Goal: Find contact information: Find contact information

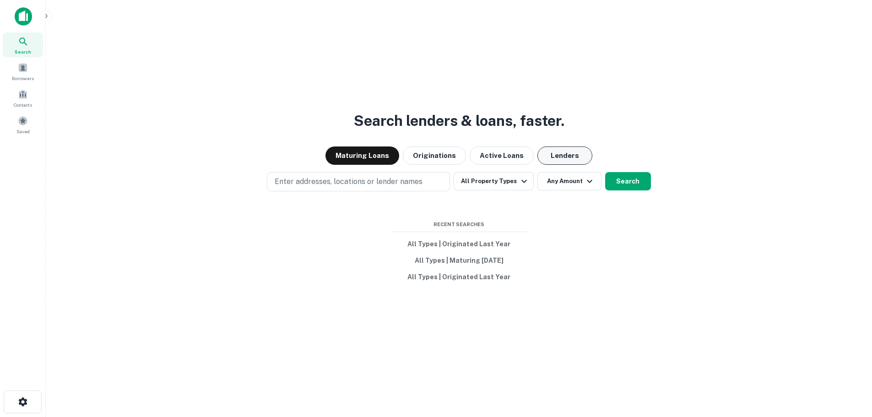
click at [564, 153] on button "Lenders" at bounding box center [564, 155] width 55 height 18
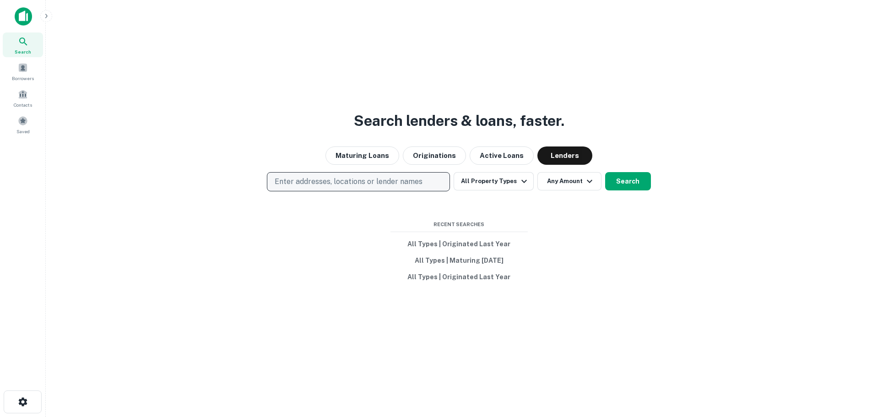
click at [329, 181] on p "Enter addresses, locations or lender names" at bounding box center [349, 181] width 148 height 11
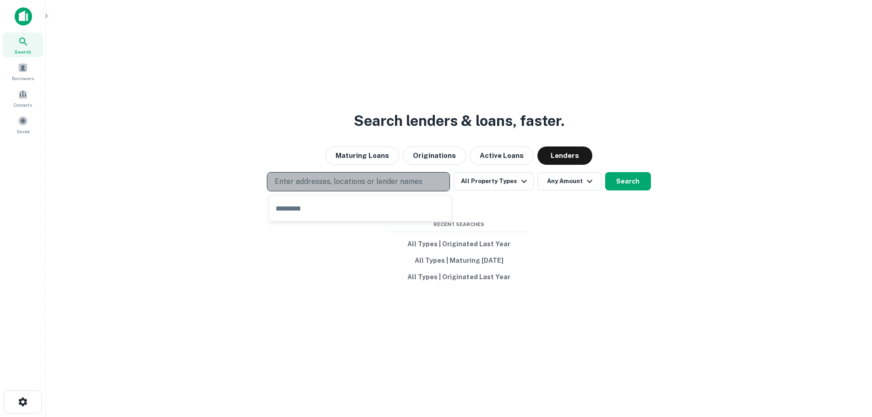
click at [303, 183] on p "Enter addresses, locations or lender names" at bounding box center [349, 181] width 148 height 11
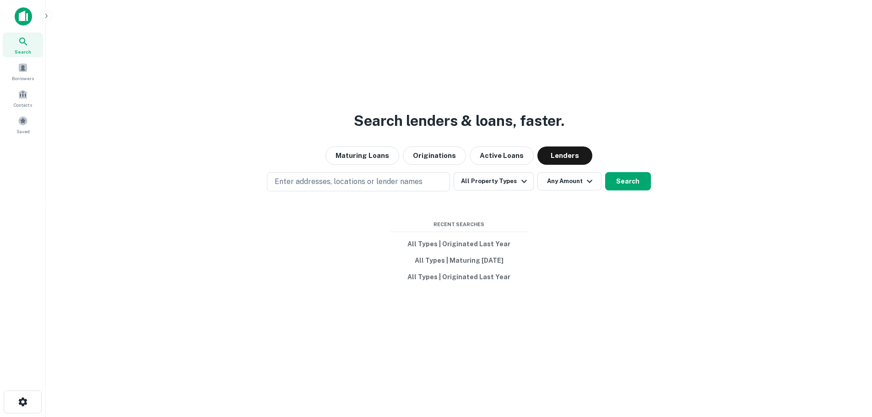
click at [295, 193] on div "Search lenders & loans, faster. Maturing Loans Originations Active Loans Lender…" at bounding box center [458, 230] width 811 height 417
click at [295, 187] on button "Enter addresses, locations or lender names" at bounding box center [358, 181] width 183 height 19
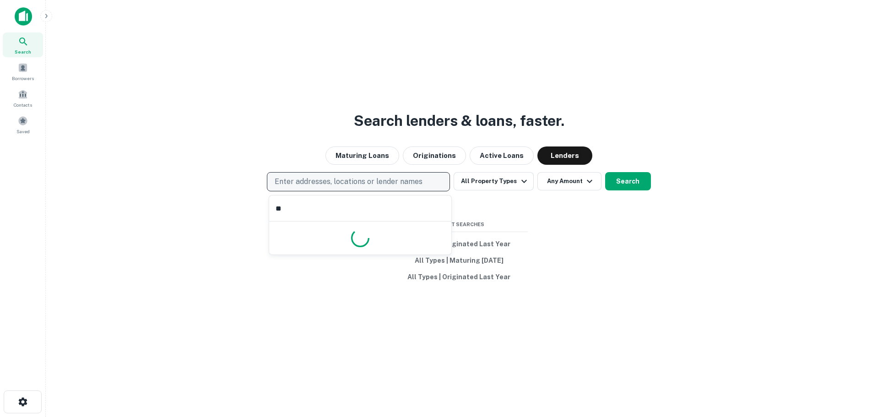
type input "***"
drag, startPoint x: 623, startPoint y: 193, endPoint x: 618, endPoint y: 191, distance: 5.9
click at [622, 193] on div "Search lenders & loans, faster. Maturing Loans Originations Active Loans Lender…" at bounding box center [458, 230] width 811 height 417
click at [624, 183] on button "Search" at bounding box center [628, 181] width 46 height 18
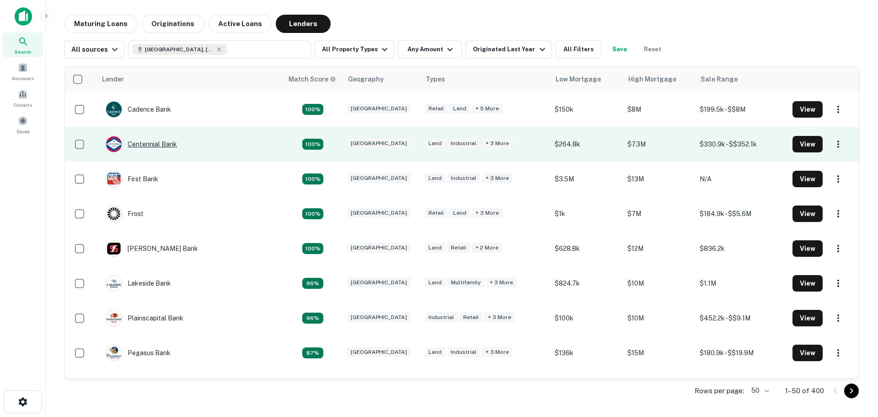
click at [152, 146] on div "Centennial Bank" at bounding box center [141, 144] width 71 height 16
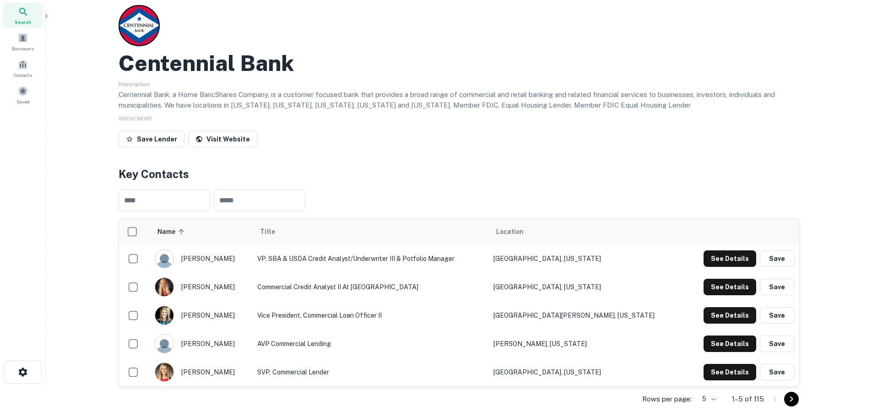
scroll to position [137, 0]
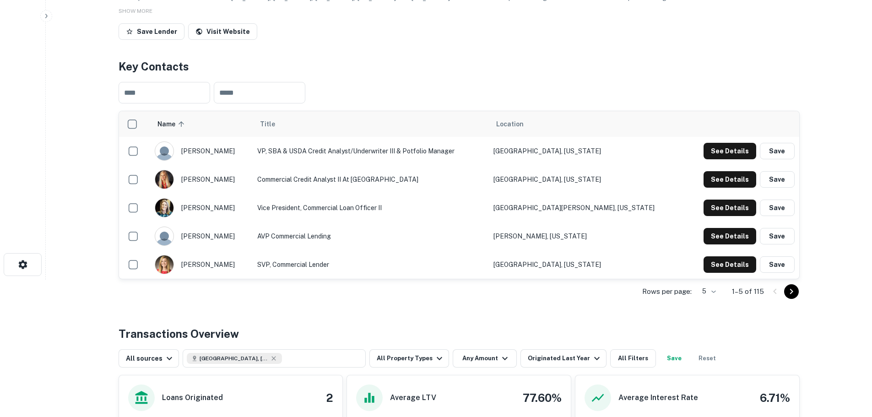
click at [790, 292] on icon "Go to next page" at bounding box center [791, 291] width 11 height 11
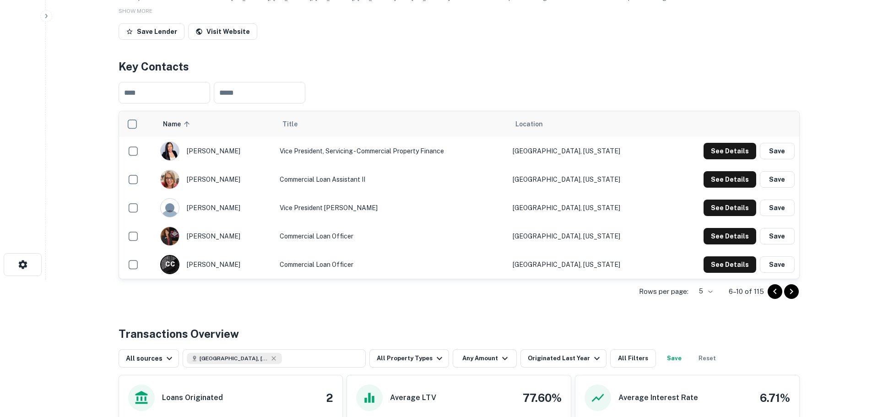
click at [794, 291] on icon "Go to next page" at bounding box center [791, 291] width 11 height 11
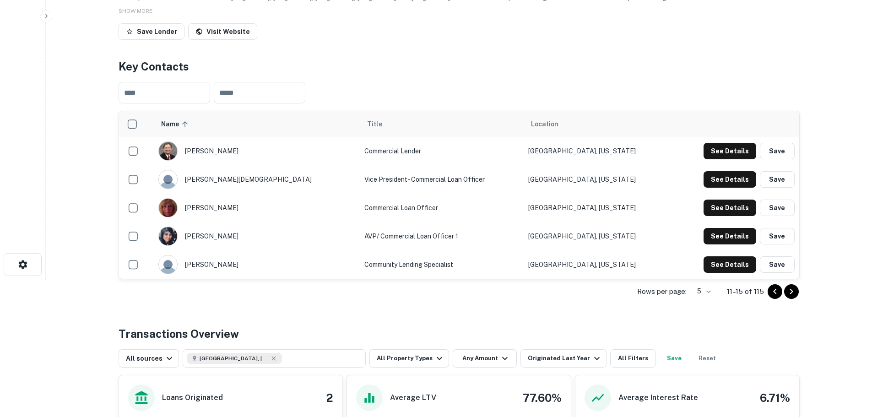
click at [778, 294] on icon "Go to previous page" at bounding box center [774, 291] width 11 height 11
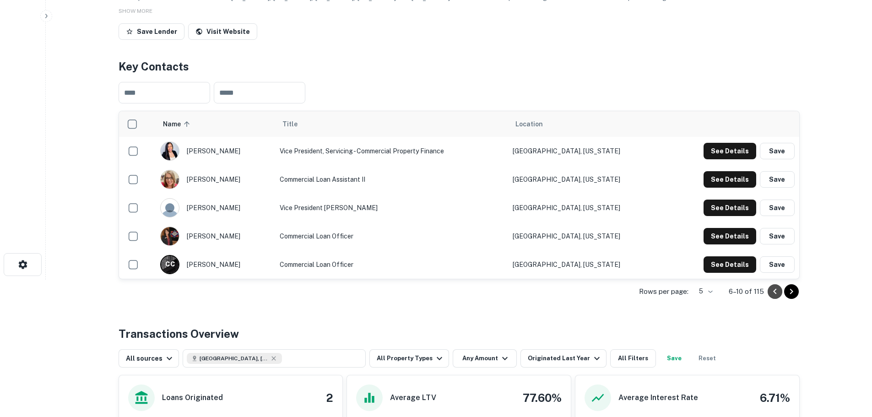
click at [778, 293] on icon "Go to previous page" at bounding box center [774, 291] width 11 height 11
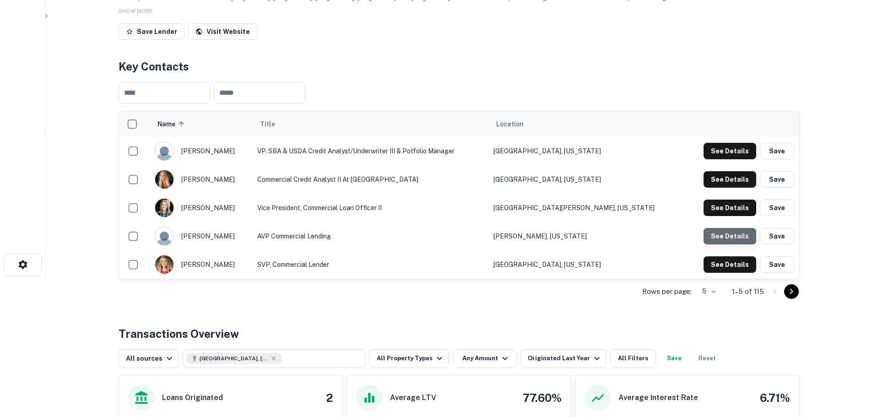
click at [738, 232] on button "See Details" at bounding box center [729, 236] width 53 height 16
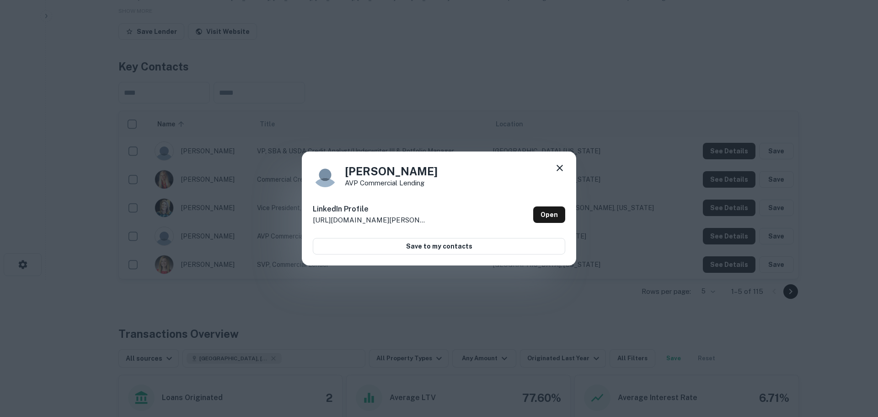
click at [562, 164] on icon at bounding box center [559, 167] width 11 height 11
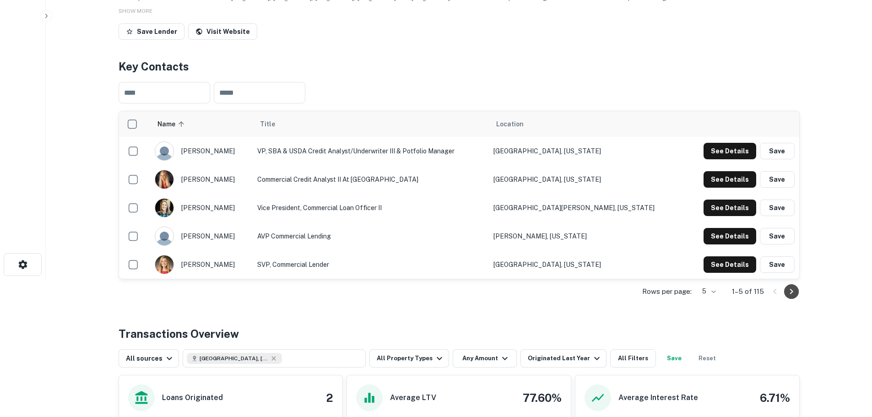
click at [794, 292] on icon "Go to next page" at bounding box center [791, 291] width 11 height 11
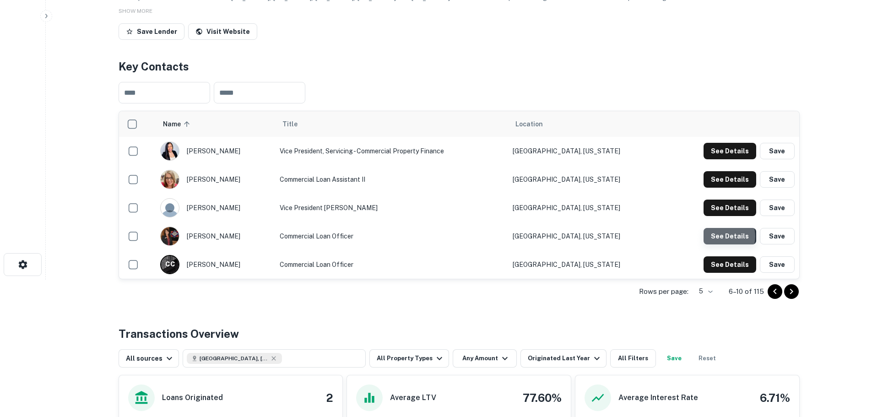
click at [721, 236] on button "See Details" at bounding box center [729, 236] width 53 height 16
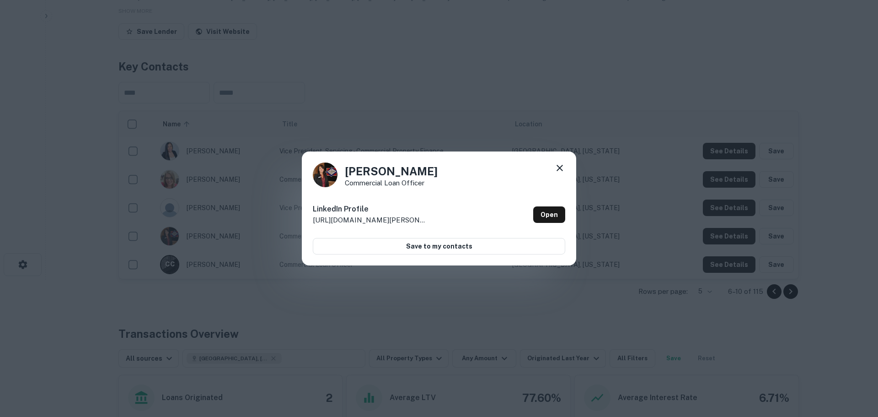
click at [564, 166] on icon at bounding box center [559, 167] width 11 height 11
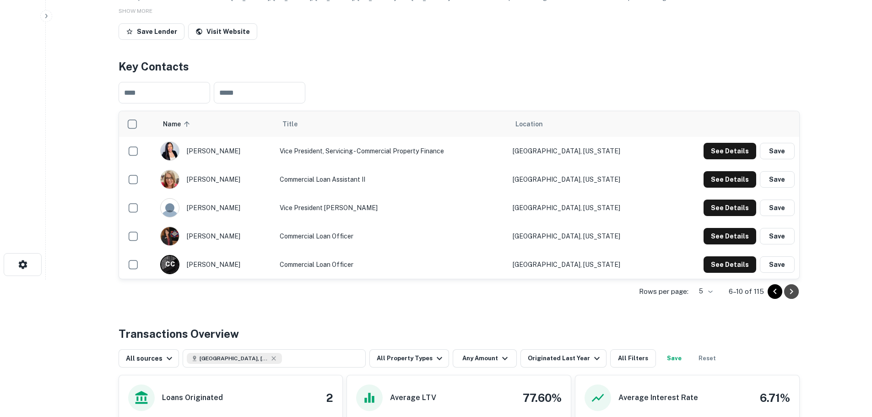
click at [790, 291] on icon "Go to next page" at bounding box center [791, 291] width 11 height 11
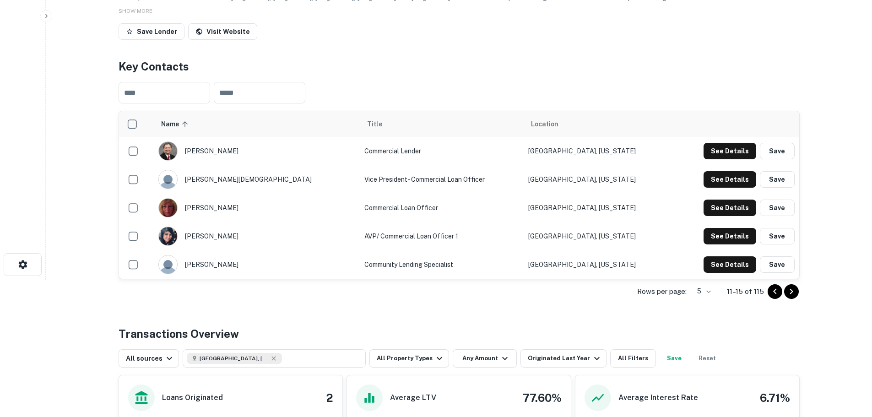
click at [798, 293] on button "Go to next page" at bounding box center [791, 291] width 15 height 15
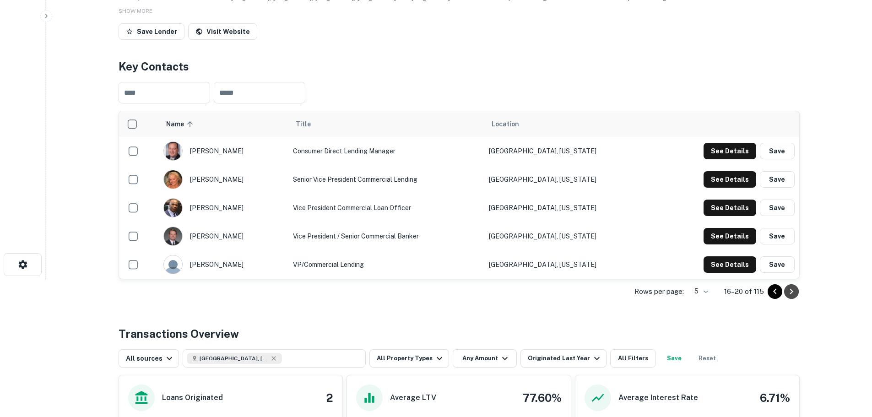
click at [796, 294] on icon "Go to next page" at bounding box center [791, 291] width 11 height 11
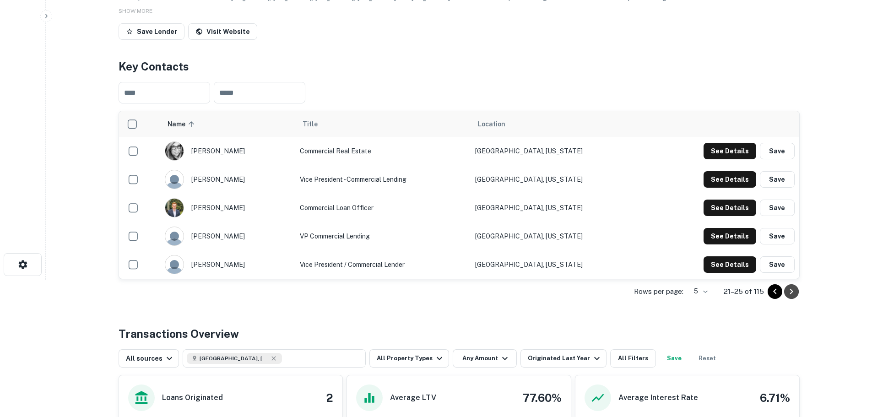
click at [794, 289] on icon "Go to next page" at bounding box center [791, 291] width 11 height 11
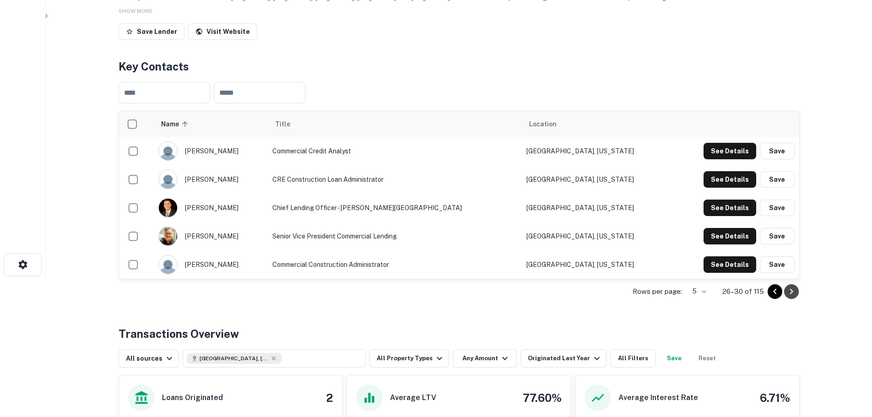
click at [793, 290] on icon "Go to next page" at bounding box center [791, 291] width 11 height 11
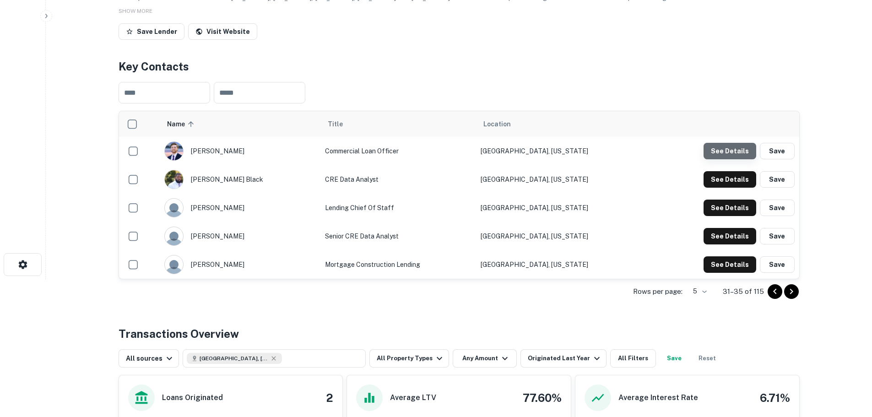
click at [748, 153] on button "See Details" at bounding box center [729, 151] width 53 height 16
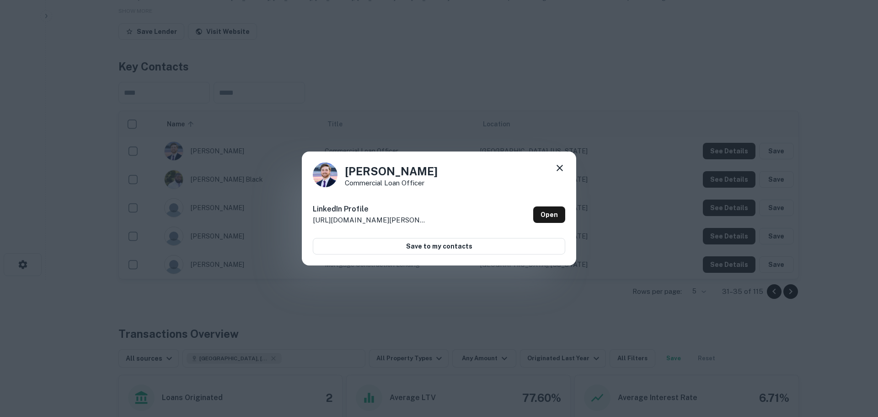
click at [556, 165] on icon at bounding box center [559, 167] width 11 height 11
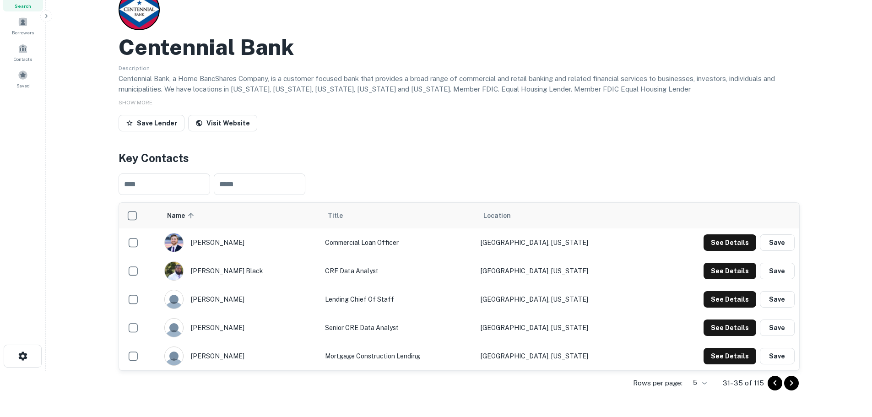
scroll to position [92, 0]
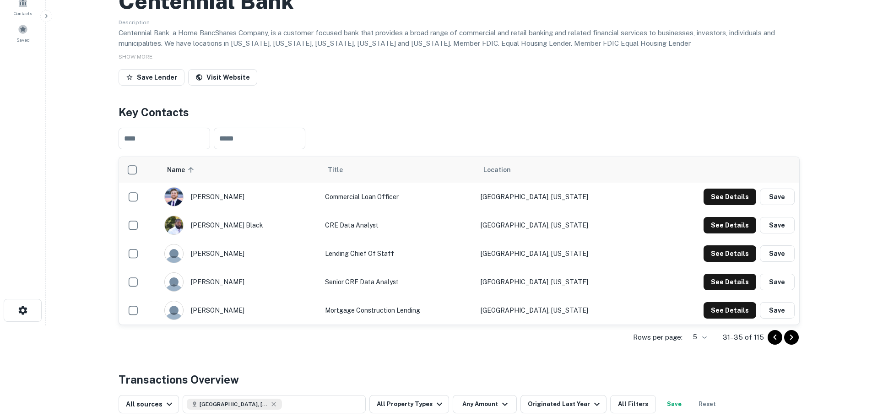
click at [773, 336] on icon "Go to previous page" at bounding box center [774, 337] width 11 height 11
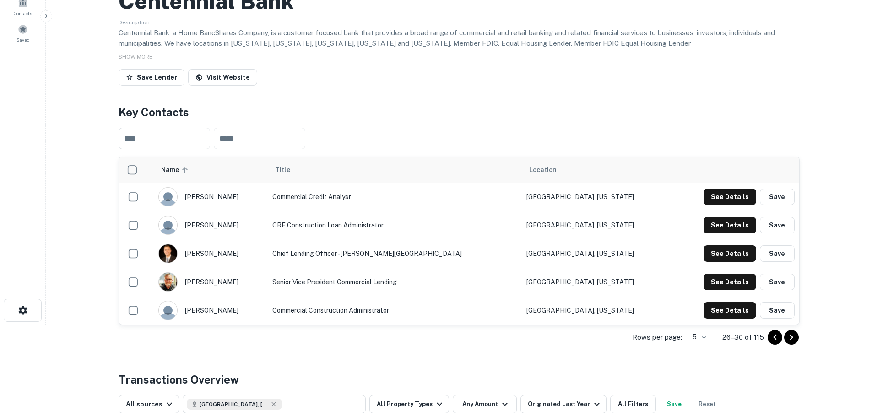
click at [773, 336] on icon "Go to previous page" at bounding box center [774, 337] width 11 height 11
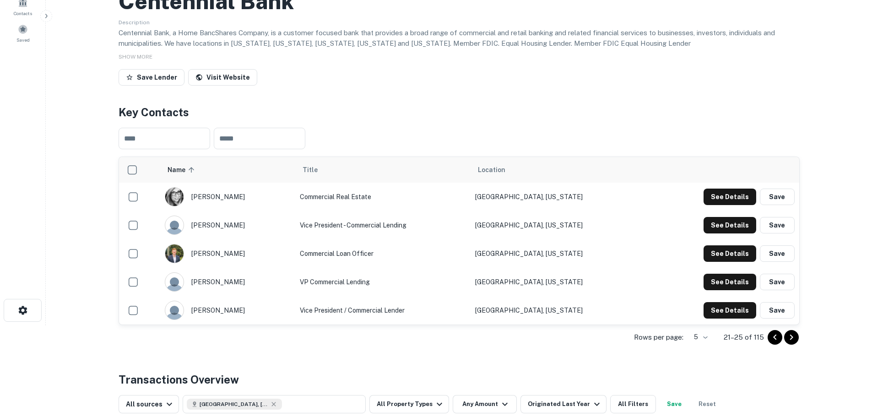
click at [773, 336] on icon "Go to previous page" at bounding box center [774, 337] width 11 height 11
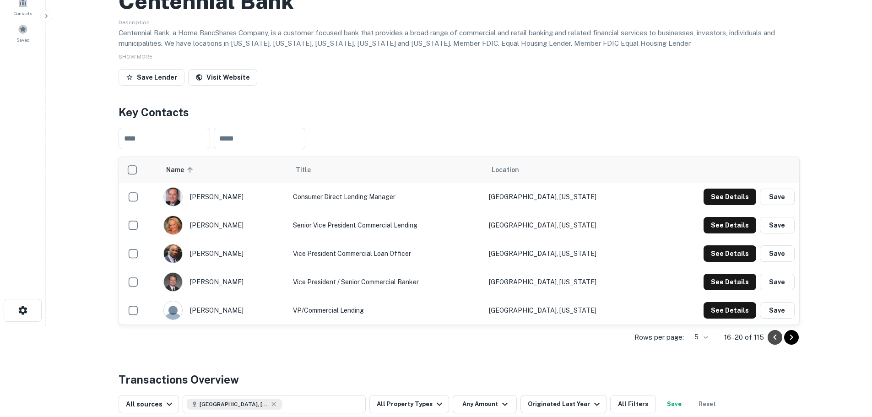
click at [773, 336] on icon "Go to previous page" at bounding box center [774, 337] width 11 height 11
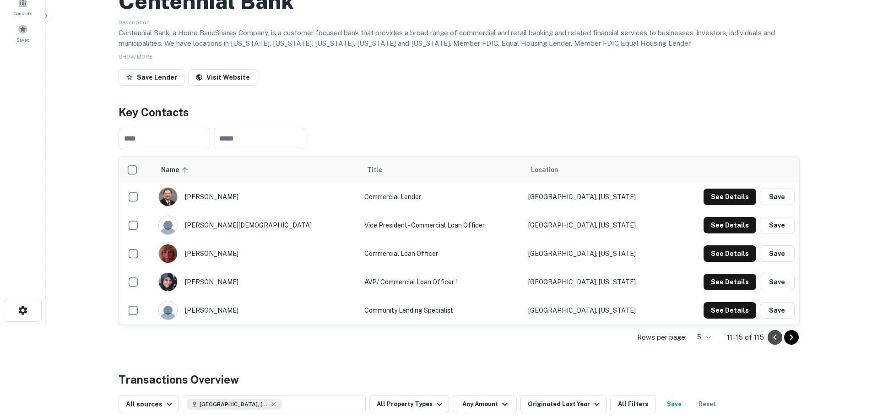
click at [773, 336] on icon "Go to previous page" at bounding box center [774, 337] width 11 height 11
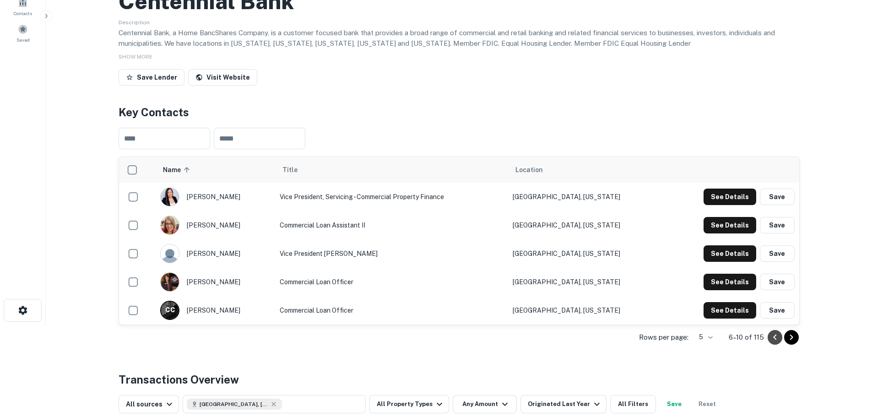
click at [773, 336] on icon "Go to previous page" at bounding box center [774, 337] width 11 height 11
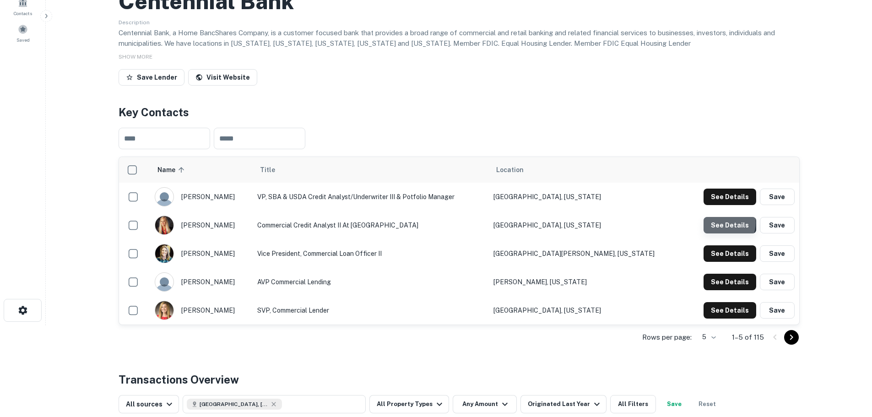
click at [721, 223] on button "See Details" at bounding box center [729, 225] width 53 height 16
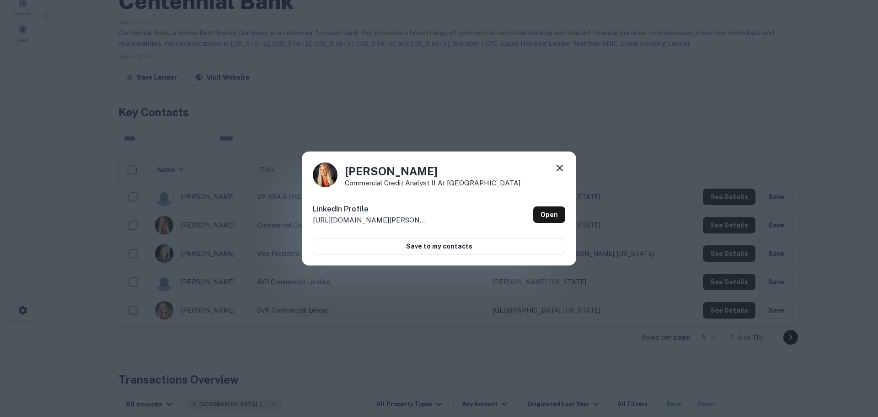
click at [560, 167] on icon at bounding box center [560, 168] width 6 height 6
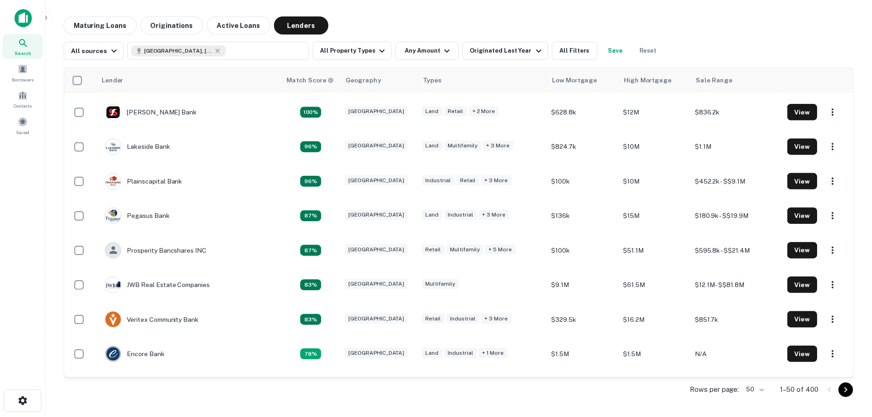
scroll to position [183, 0]
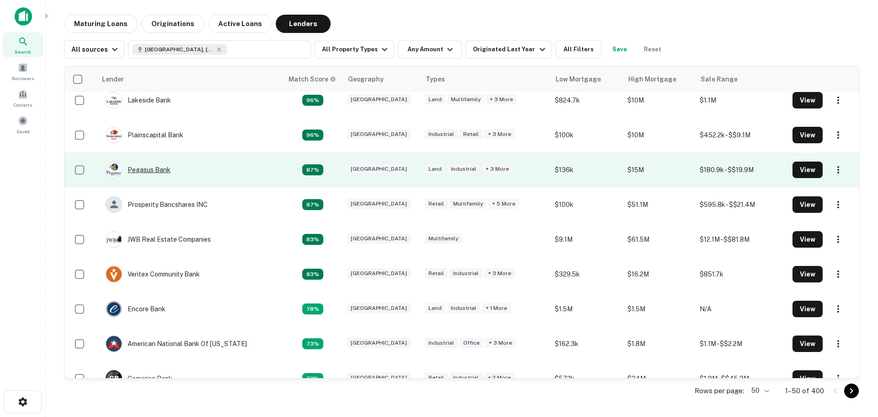
click at [161, 169] on div "Pegasus Bank" at bounding box center [138, 169] width 65 height 16
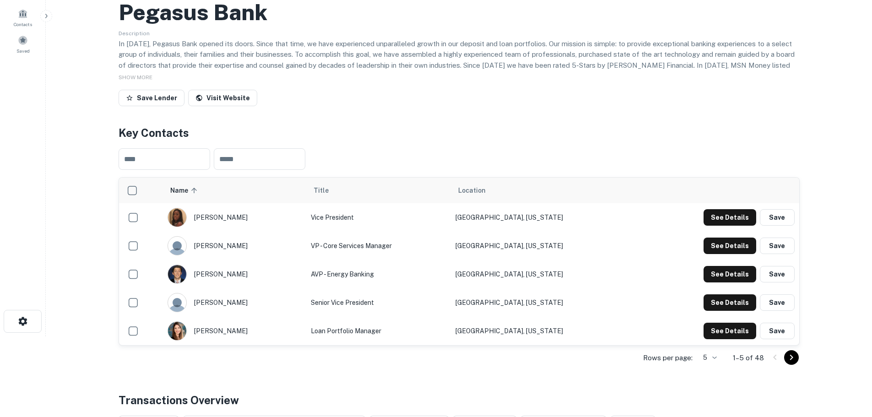
scroll to position [92, 0]
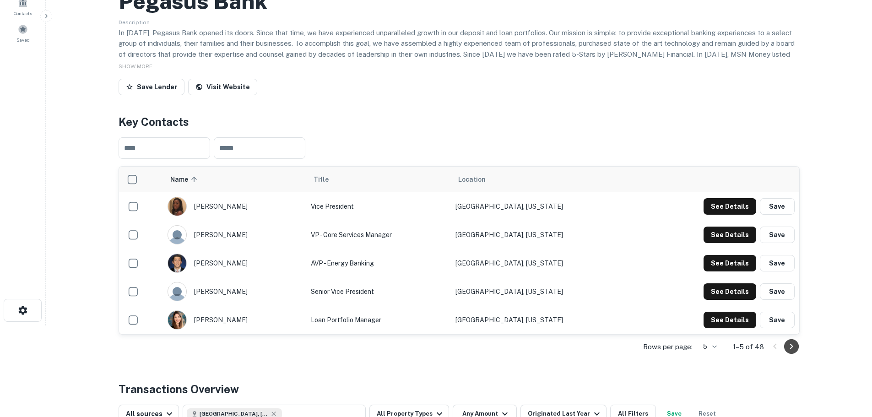
click at [792, 343] on icon "Go to next page" at bounding box center [791, 346] width 11 height 11
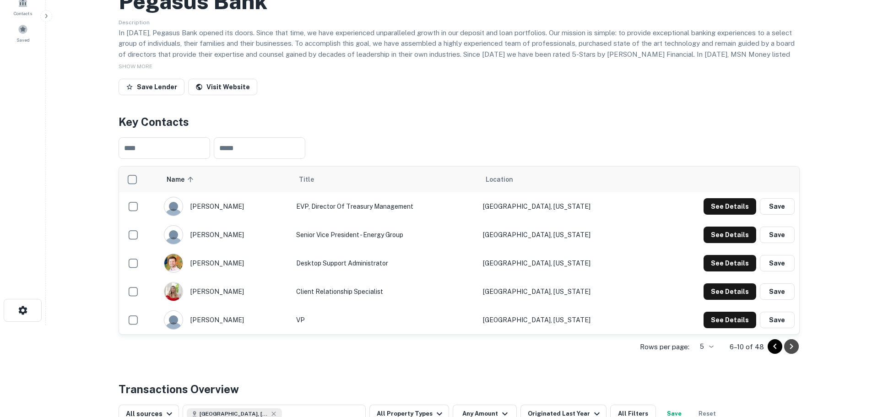
click at [793, 346] on icon "Go to next page" at bounding box center [791, 346] width 11 height 11
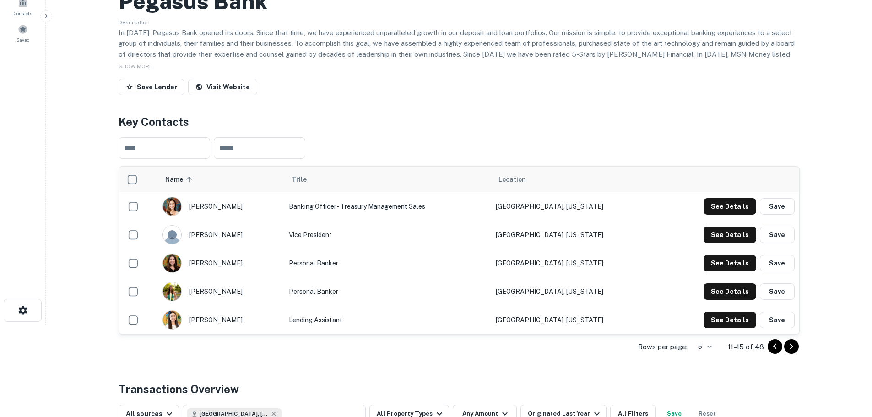
click at [798, 349] on div "Rows per page: 5 * 11–15 of 48" at bounding box center [458, 346] width 681 height 25
click at [795, 348] on icon "Go to next page" at bounding box center [791, 346] width 11 height 11
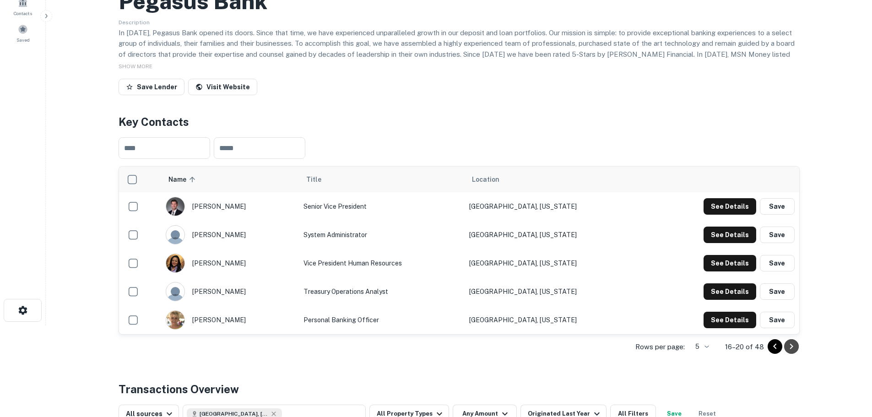
click at [789, 342] on icon "Go to next page" at bounding box center [791, 346] width 11 height 11
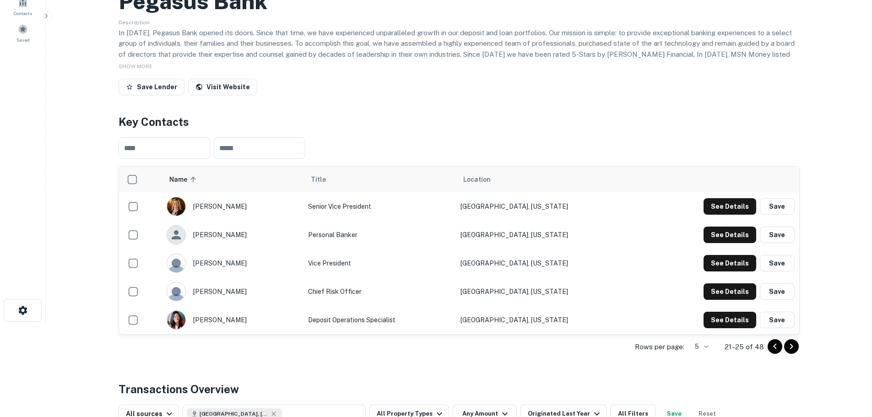
click at [790, 346] on icon "Go to next page" at bounding box center [791, 346] width 11 height 11
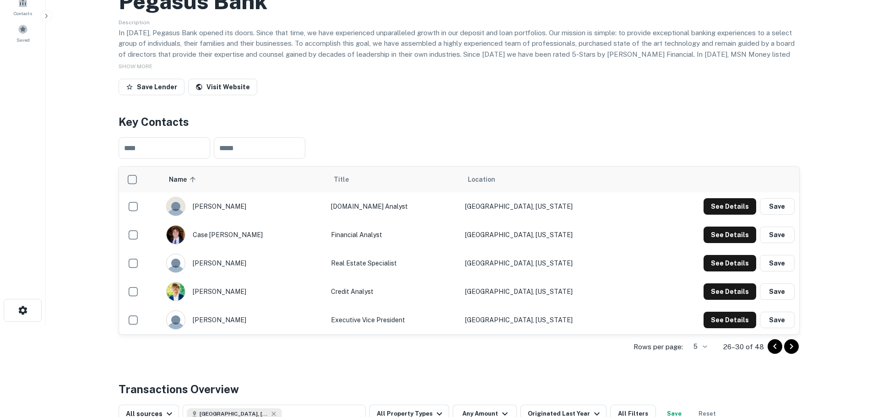
click at [798, 346] on div "Rows per page: 5 * 26–30 of 48" at bounding box center [458, 346] width 681 height 25
click at [794, 345] on icon "Go to next page" at bounding box center [791, 346] width 11 height 11
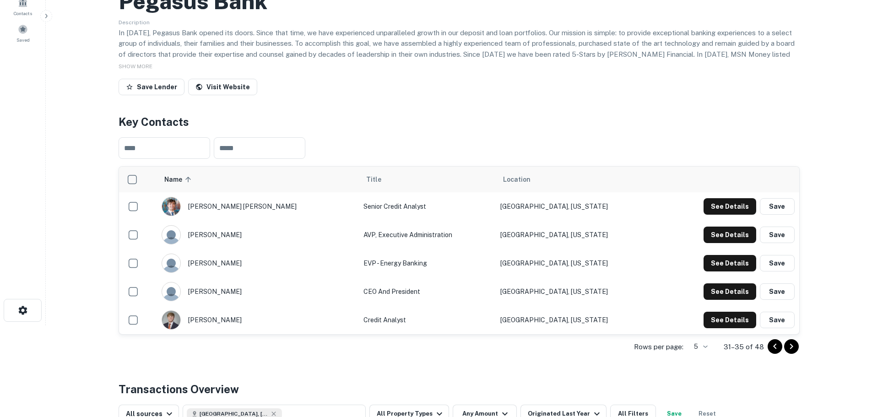
click at [797, 340] on div at bounding box center [782, 346] width 31 height 15
click at [797, 343] on button "Go to next page" at bounding box center [791, 346] width 15 height 15
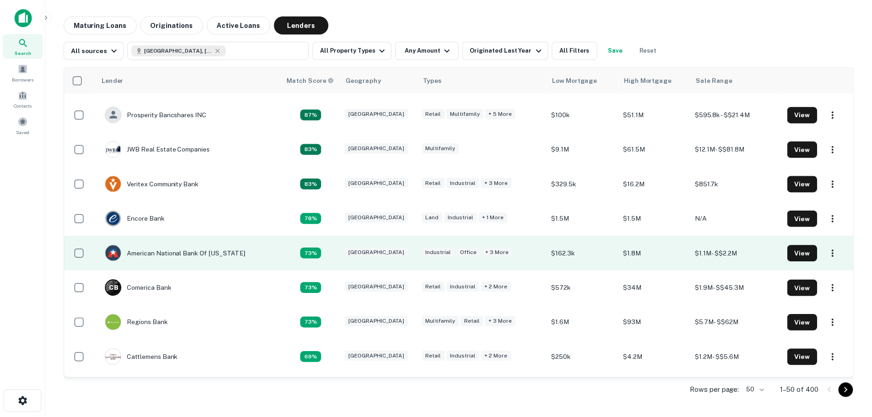
scroll to position [275, 0]
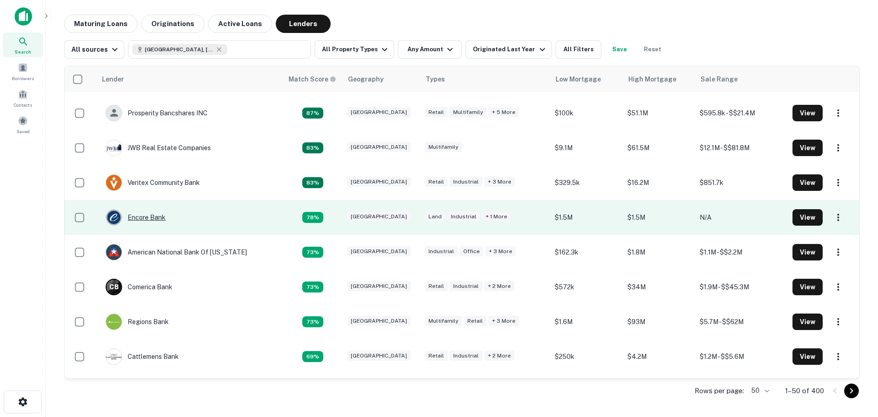
click at [137, 220] on div "Encore Bank" at bounding box center [136, 217] width 60 height 16
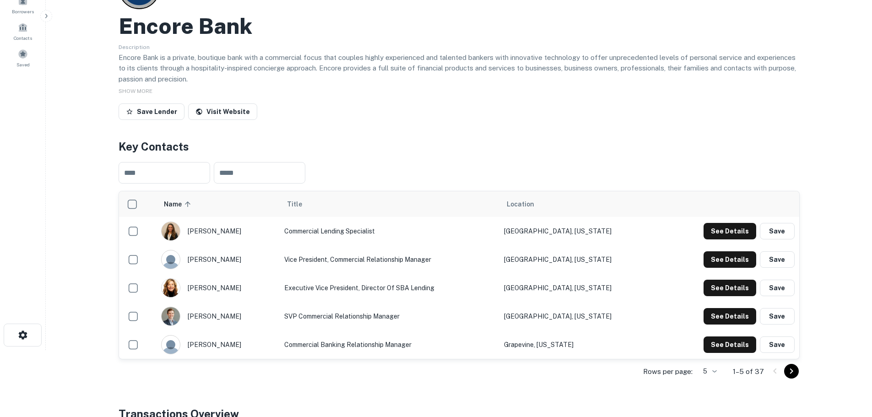
scroll to position [92, 0]
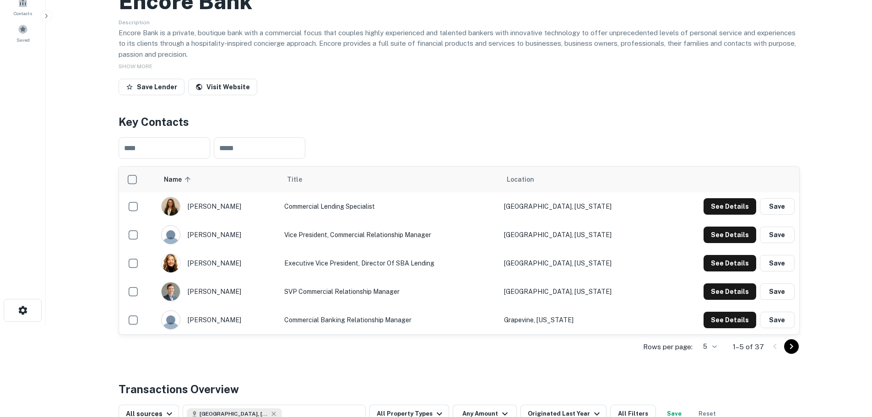
click at [727, 215] on td "See Details Save" at bounding box center [729, 206] width 138 height 28
click at [729, 206] on button "See Details" at bounding box center [729, 206] width 53 height 16
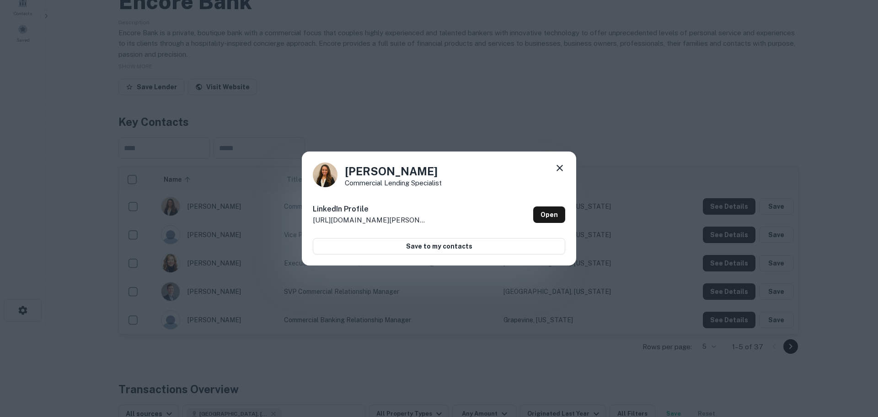
click at [563, 167] on icon at bounding box center [559, 167] width 11 height 11
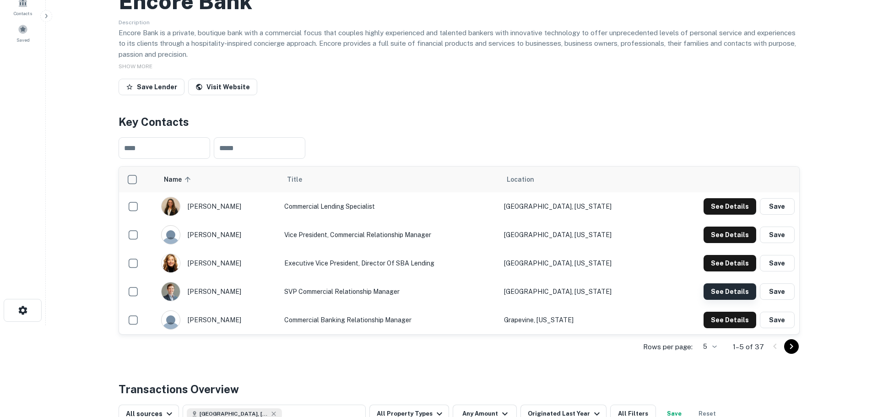
click at [723, 294] on button "See Details" at bounding box center [729, 291] width 53 height 16
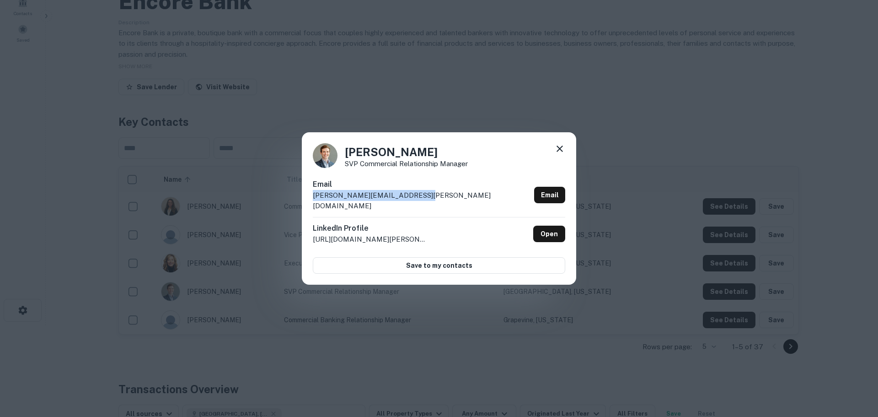
drag, startPoint x: 425, startPoint y: 202, endPoint x: 312, endPoint y: 199, distance: 112.6
click at [312, 199] on div "[PERSON_NAME] SVP Commercial Relationship Manager Email [PERSON_NAME][EMAIL_ADD…" at bounding box center [439, 208] width 275 height 153
copy p "[PERSON_NAME][EMAIL_ADDRESS][PERSON_NAME][DOMAIN_NAME]"
click at [561, 154] on icon at bounding box center [559, 148] width 11 height 11
